Goal: Task Accomplishment & Management: Complete application form

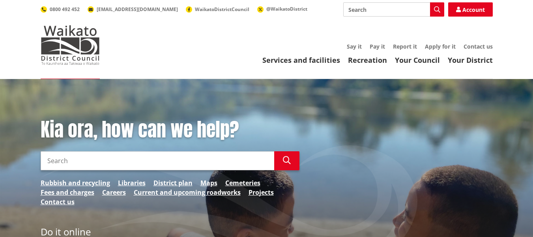
click at [373, 11] on input "Search" at bounding box center [393, 9] width 101 height 14
type input "lim report"
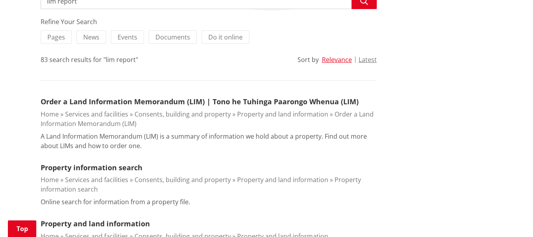
scroll to position [171, 0]
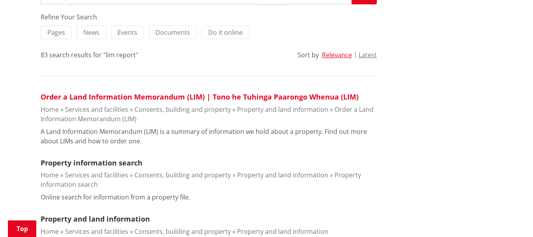
click at [140, 95] on link "Order a Land Information Memorandum (LIM) | Tono he Tuhinga Paarongo Whenua (LI…" at bounding box center [200, 96] width 318 height 9
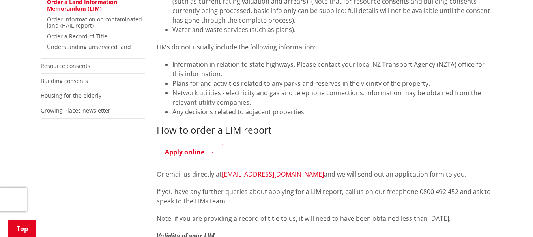
scroll to position [242, 0]
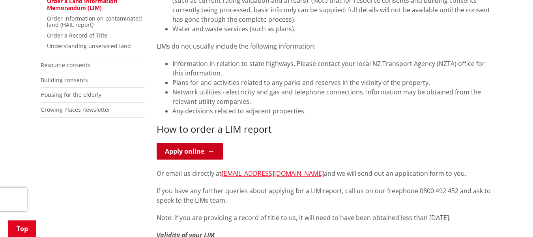
click at [174, 153] on link "Apply online" at bounding box center [190, 151] width 66 height 17
